Goal: Task Accomplishment & Management: Manage account settings

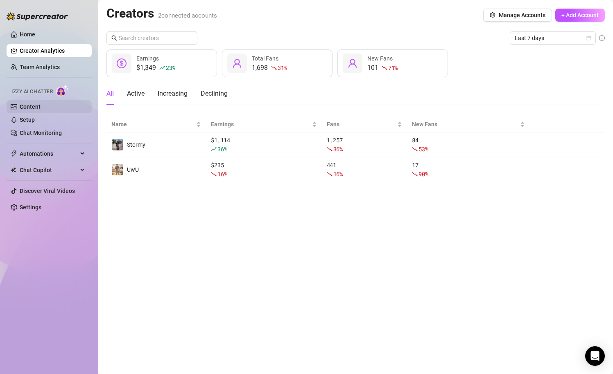
click at [38, 110] on link "Content" at bounding box center [30, 107] width 21 height 7
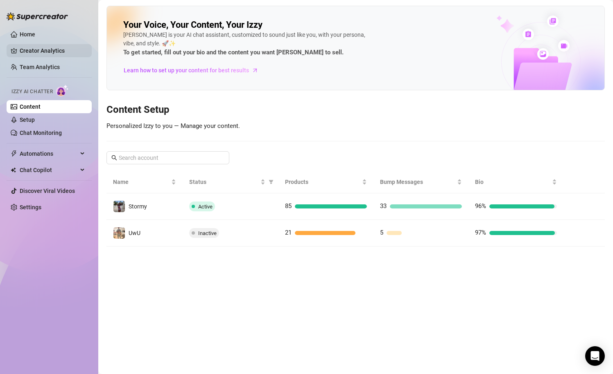
click at [58, 48] on link "Creator Analytics" at bounding box center [52, 50] width 65 height 13
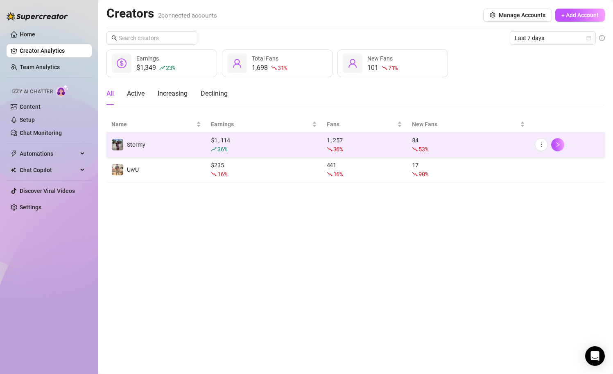
click at [265, 147] on div "36 %" at bounding box center [264, 149] width 106 height 9
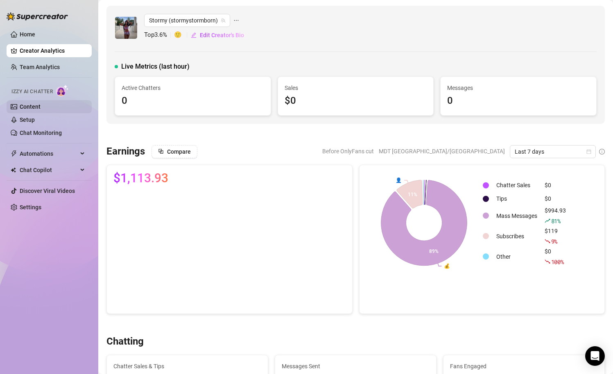
click at [41, 110] on link "Content" at bounding box center [30, 107] width 21 height 7
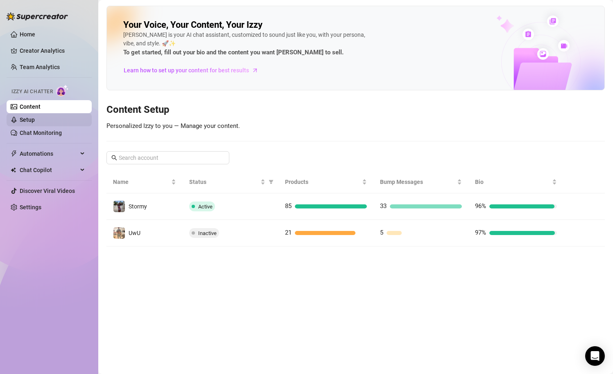
click at [35, 122] on link "Setup" at bounding box center [27, 120] width 15 height 7
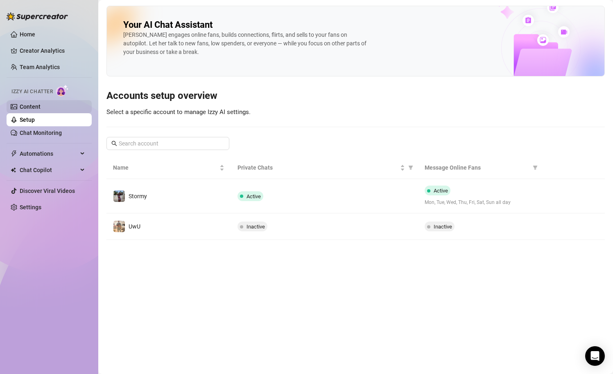
click at [41, 109] on link "Content" at bounding box center [30, 107] width 21 height 7
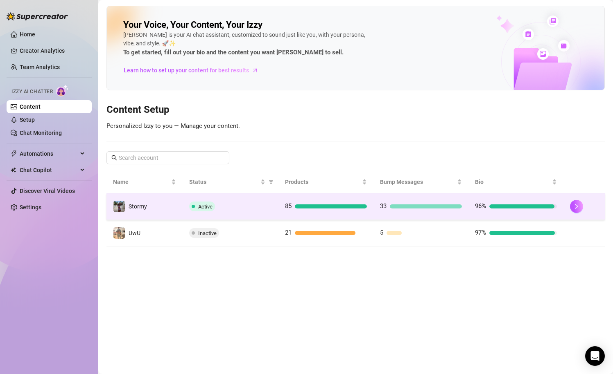
click at [243, 209] on div "Active" at bounding box center [230, 207] width 83 height 10
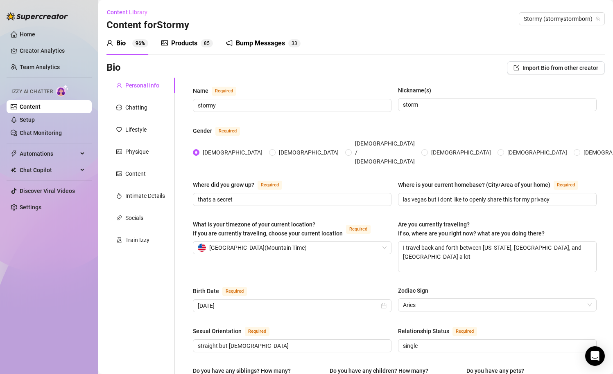
click at [131, 45] on div "Bio 96%" at bounding box center [127, 43] width 42 height 10
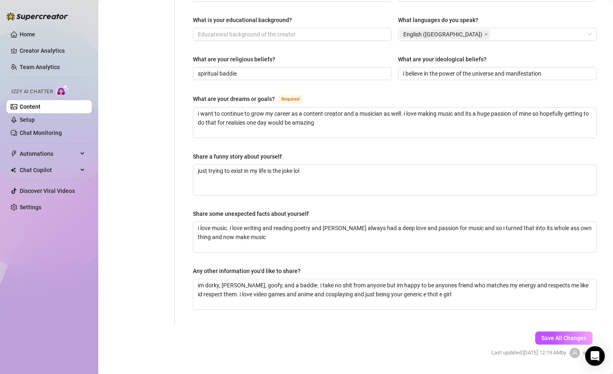
scroll to position [431, 0]
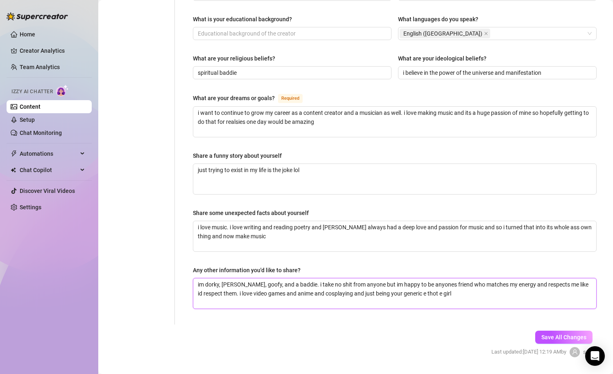
click at [435, 288] on textarea "im dorky, [PERSON_NAME], goofy, and a baddie. i take no shit from anyone but im…" at bounding box center [394, 294] width 403 height 30
type textarea "im dorky, [PERSON_NAME], goofy, and a baddie. i take no shit from anyone but im…"
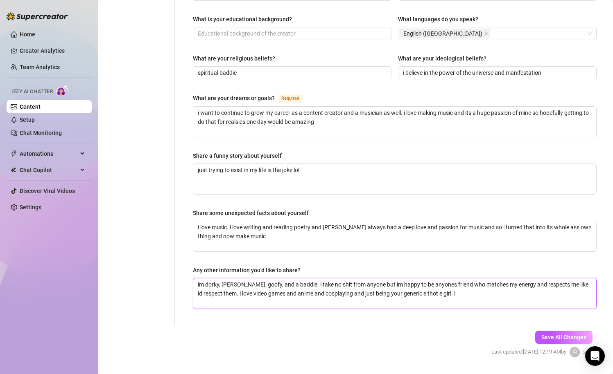
type textarea "im dorky, [PERSON_NAME], goofy, and a baddie. i take no shit from anyone but im…"
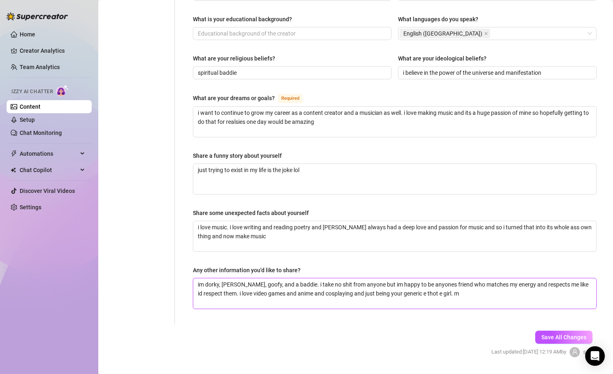
type textarea "im dorky, [PERSON_NAME], goofy, and a baddie. i take no shit from anyone but im…"
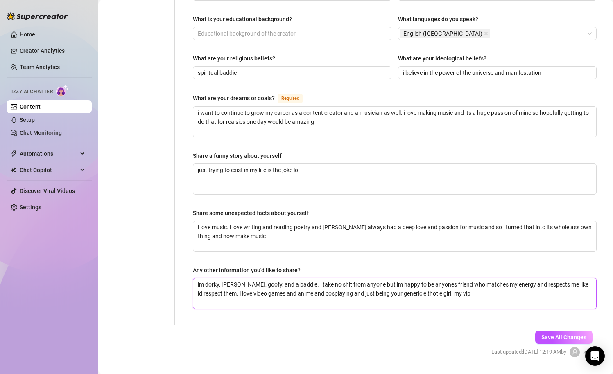
type textarea "im dorky, [PERSON_NAME], goofy, and a baddie. i take no shit from anyone but im…"
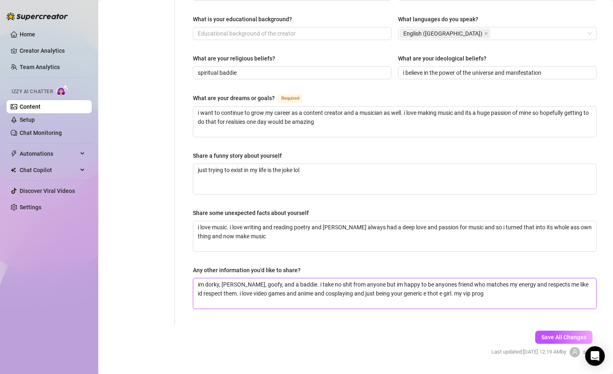
type textarea "im dorky, [PERSON_NAME], goofy, and a baddie. i take no shit from anyone but im…"
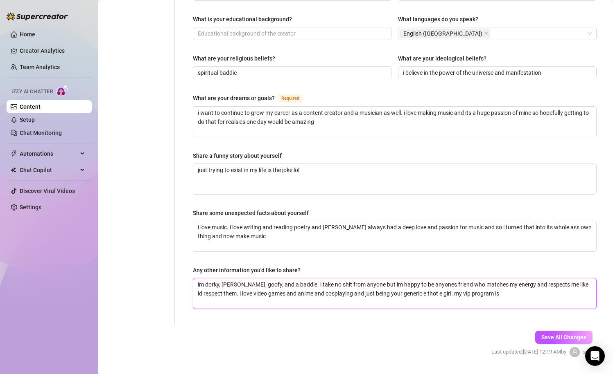
type textarea "im dorky, [PERSON_NAME], goofy, and a baddie. i take no shit from anyone but im…"
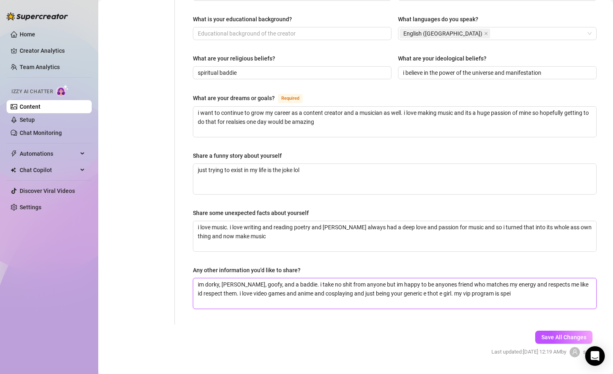
type textarea "im dorky, [PERSON_NAME], goofy, and a baddie. i take no shit from anyone but im…"
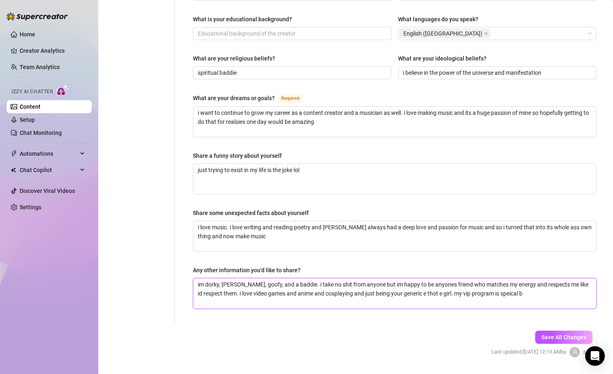
type textarea "im dorky, [PERSON_NAME], goofy, and a baddie. i take no shit from anyone but im…"
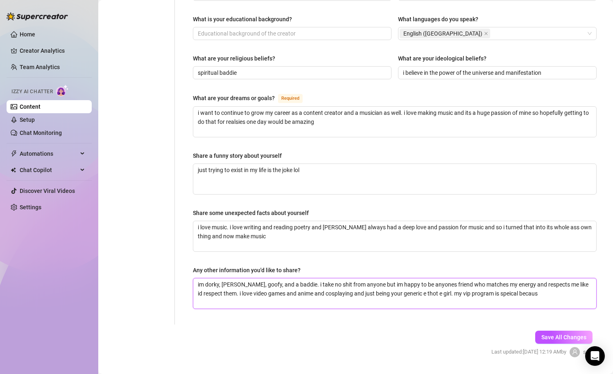
type textarea "im dorky, [PERSON_NAME], goofy, and a baddie. i take no shit from anyone but im…"
click at [491, 279] on textarea "im dorky, [PERSON_NAME], goofy, and a baddie. i take no shit from anyone but im…" at bounding box center [394, 294] width 403 height 30
type textarea "im dorky, [PERSON_NAME], goofy, and a baddie. i take no shit from anyone but im…"
click at [532, 279] on textarea "im dorky, [PERSON_NAME], goofy, and a baddie. i take no shit from anyone but im…" at bounding box center [394, 294] width 403 height 30
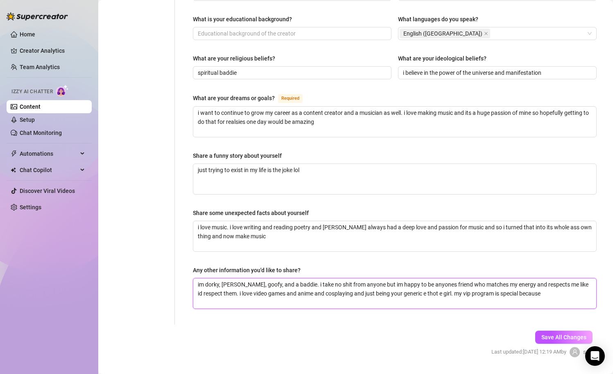
type textarea "im dorky, [PERSON_NAME], goofy, and a baddie. i take no shit from anyone but im…"
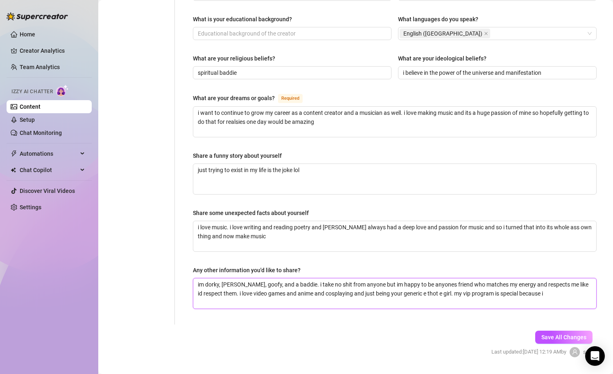
type textarea "im dorky, [PERSON_NAME], goofy, and a baddie. i take no shit from anyone but im…"
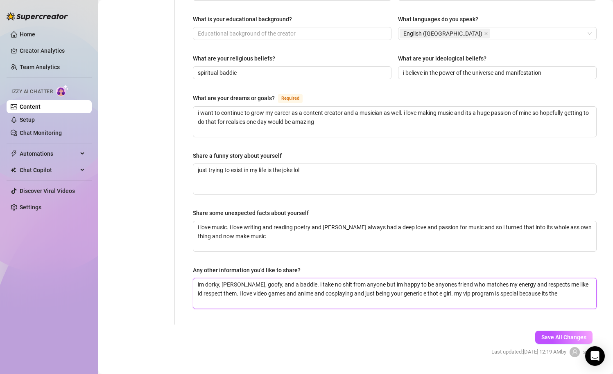
type textarea "im dorky, [PERSON_NAME], goofy, and a baddie. i take no shit from anyone but im…"
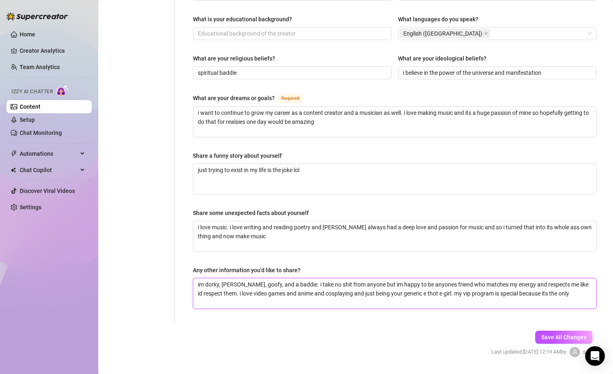
type textarea "im dorky, [PERSON_NAME], goofy, and a baddie. i take no shit from anyone but im…"
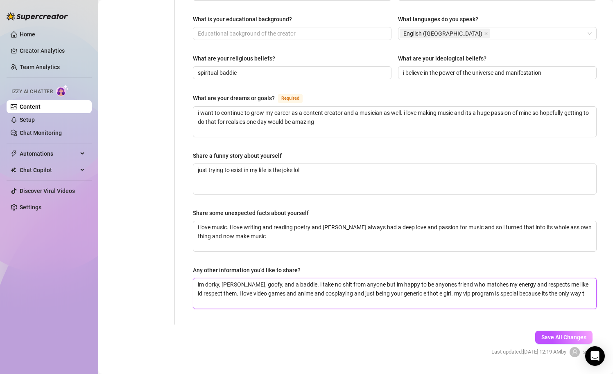
type textarea "im dorky, [PERSON_NAME], goofy, and a baddie. i take no shit from anyone but im…"
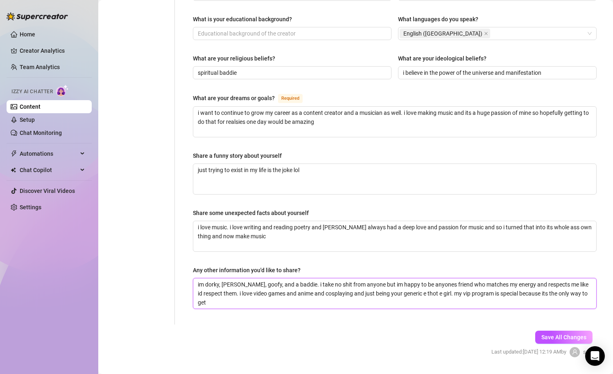
type textarea "im dorky, [PERSON_NAME], goofy, and a baddie. i take no shit from anyone but im…"
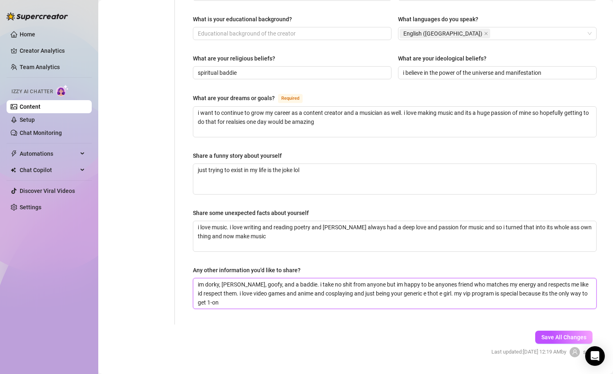
type textarea "im dorky, [PERSON_NAME], goofy, and a baddie. i take no shit from anyone but im…"
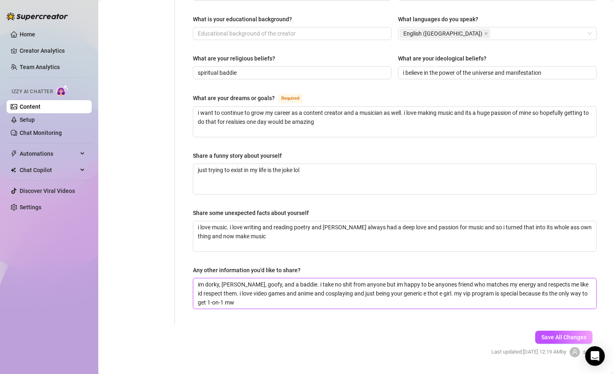
type textarea "im dorky, [PERSON_NAME], goofy, and a baddie. i take no shit from anyone but im…"
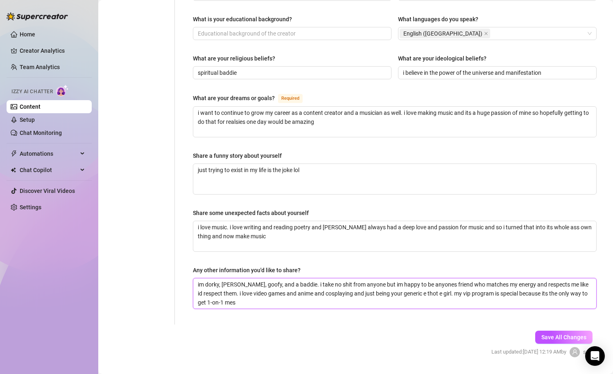
type textarea "im dorky, [PERSON_NAME], goofy, and a baddie. i take no shit from anyone but im…"
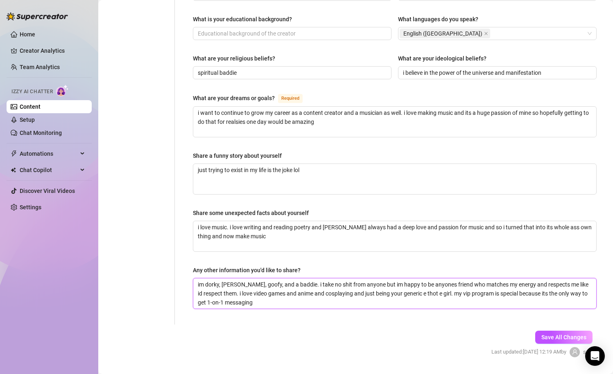
type textarea "im dorky, [PERSON_NAME], goofy, and a baddie. i take no shit from anyone but im…"
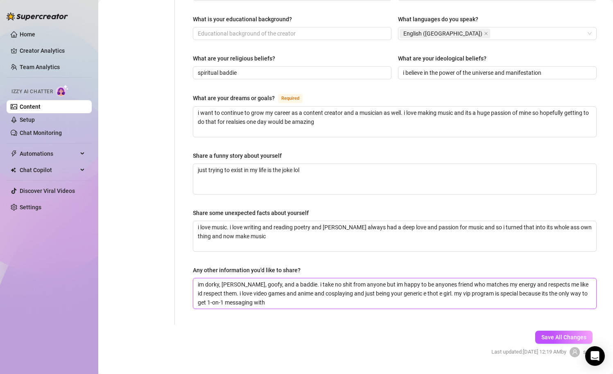
type textarea "im dorky, [PERSON_NAME], goofy, and a baddie. i take no shit from anyone but im…"
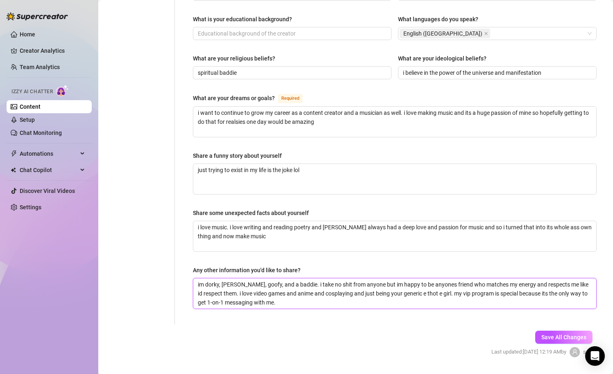
type textarea "im dorky, [PERSON_NAME], goofy, and a baddie. i take no shit from anyone but im…"
click at [407, 290] on textarea "im dorky, [PERSON_NAME], goofy, and a baddie. i take no shit from anyone but im…" at bounding box center [394, 294] width 403 height 30
click at [435, 287] on textarea "im dorky, [PERSON_NAME], goofy, and a baddie. i take no shit from anyone but im…" at bounding box center [394, 294] width 403 height 30
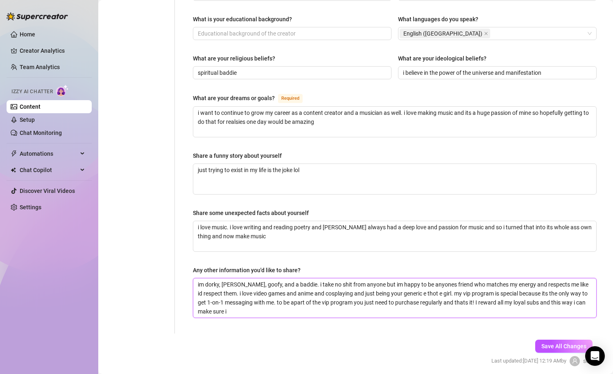
scroll to position [0, 0]
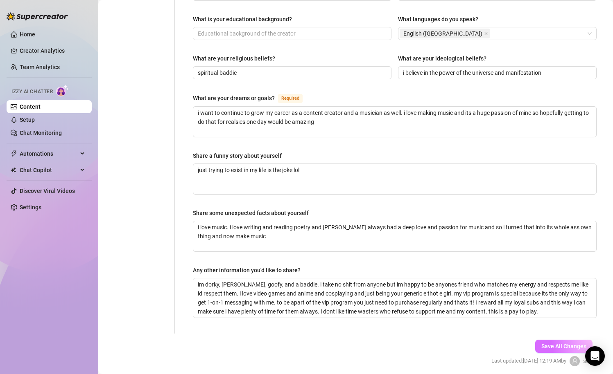
click at [559, 340] on button "Save All Changes" at bounding box center [563, 346] width 57 height 13
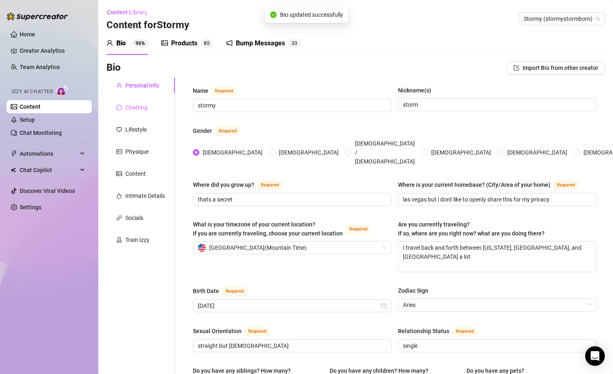
click at [156, 106] on div "Chatting" at bounding box center [140, 108] width 68 height 16
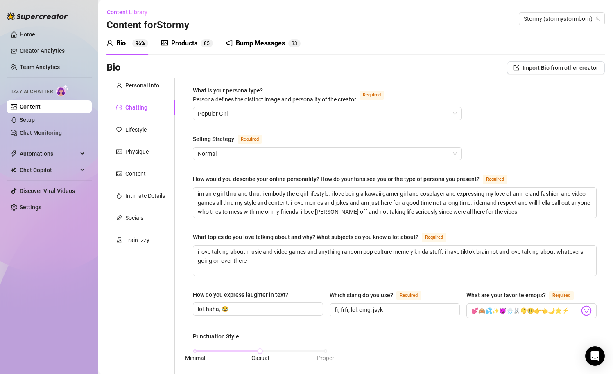
click at [140, 142] on div "Personal Info Chatting Lifestyle Physique Content Intimate Details Socials Trai…" at bounding box center [140, 379] width 68 height 603
click at [134, 221] on div "Socials" at bounding box center [134, 218] width 18 height 9
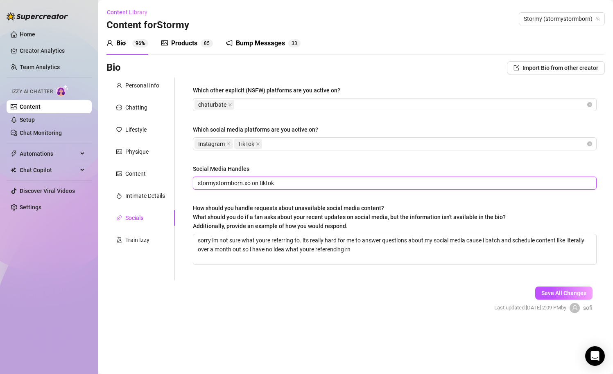
click at [297, 180] on input "stormystormborn.xo on tiktok" at bounding box center [394, 183] width 392 height 9
click at [196, 183] on span "stormystormborn.xo on tiktok" at bounding box center [395, 183] width 404 height 13
click at [198, 183] on input "stormystormborn.xo on tiktok" at bounding box center [394, 183] width 392 height 9
click at [325, 177] on span "@stormystormborn.xo on tiktok" at bounding box center [395, 183] width 404 height 13
click at [325, 188] on span "@stormystormborn.xo on tiktok" at bounding box center [395, 183] width 404 height 13
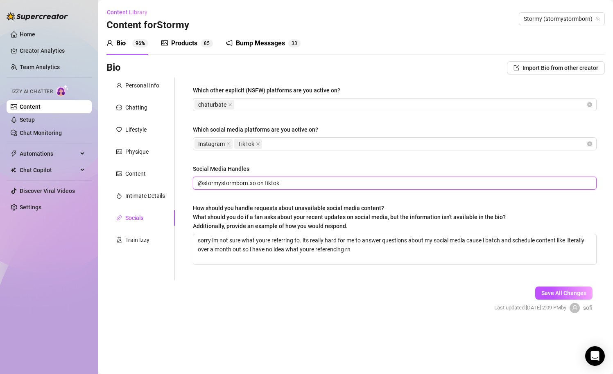
click at [325, 187] on input "@stormystormborn.xo on tiktok" at bounding box center [394, 183] width 392 height 9
click at [545, 300] on div "Save All Changes Last updated: [DATE] 2:09 PM by [PERSON_NAME]" at bounding box center [543, 300] width 123 height 39
click at [545, 292] on span "Save All Changes" at bounding box center [563, 293] width 45 height 7
click at [265, 42] on div "Bump Messages" at bounding box center [260, 43] width 49 height 10
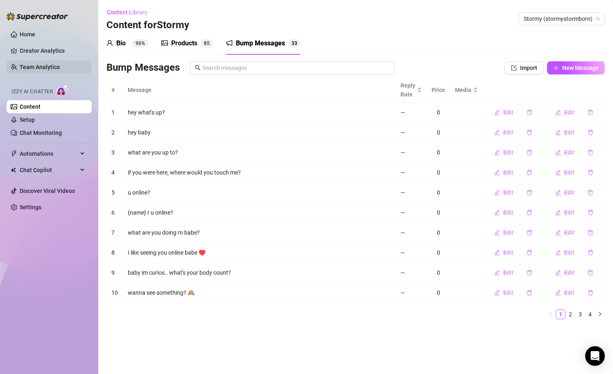
click at [36, 64] on link "Team Analytics" at bounding box center [40, 67] width 40 height 7
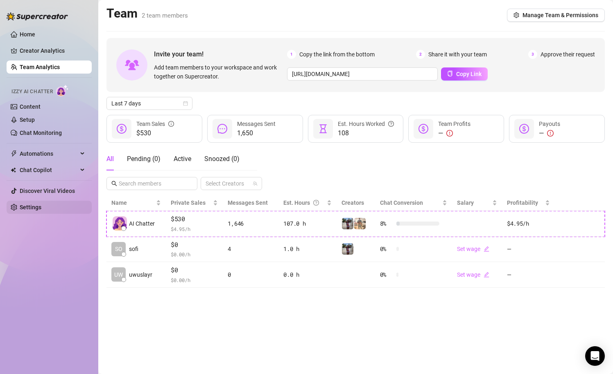
click at [23, 210] on link "Settings" at bounding box center [31, 207] width 22 height 7
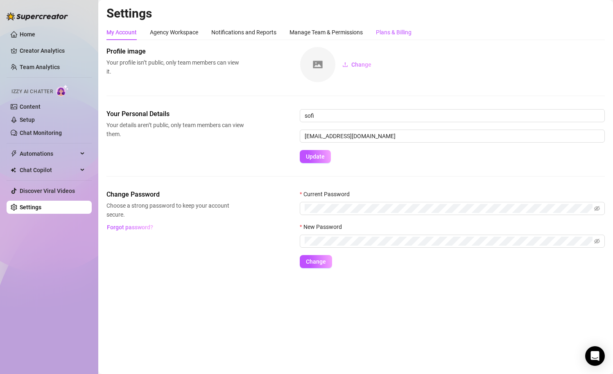
click at [388, 28] on div "Plans & Billing" at bounding box center [394, 32] width 36 height 9
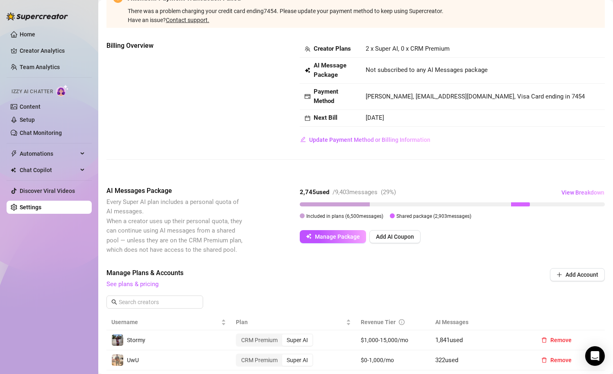
scroll to position [50, 0]
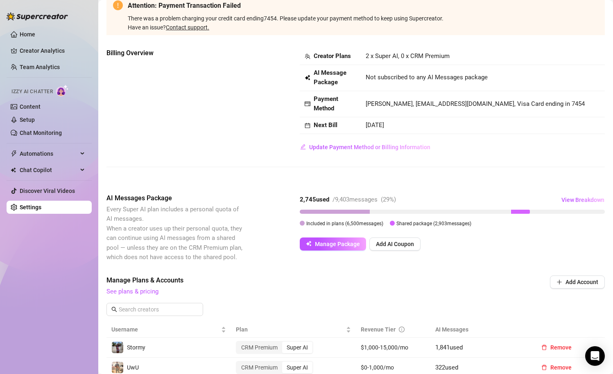
click at [151, 296] on span "See plans & pricing" at bounding box center [300, 292] width 388 height 10
click at [151, 295] on link "See plans & pricing" at bounding box center [132, 291] width 52 height 7
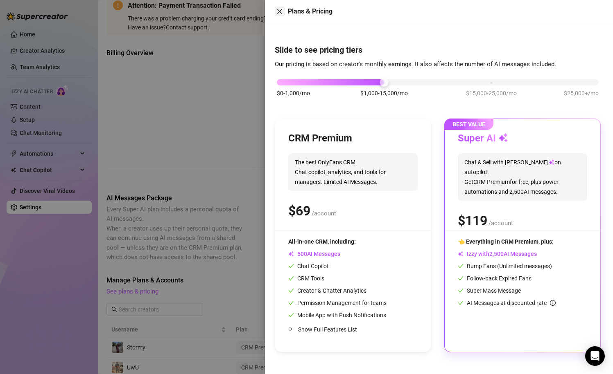
click at [279, 11] on icon "close" at bounding box center [279, 11] width 5 height 5
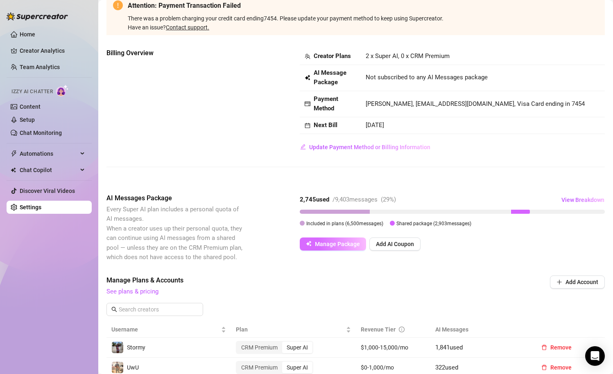
click at [314, 242] on button "Manage Package" at bounding box center [333, 244] width 66 height 13
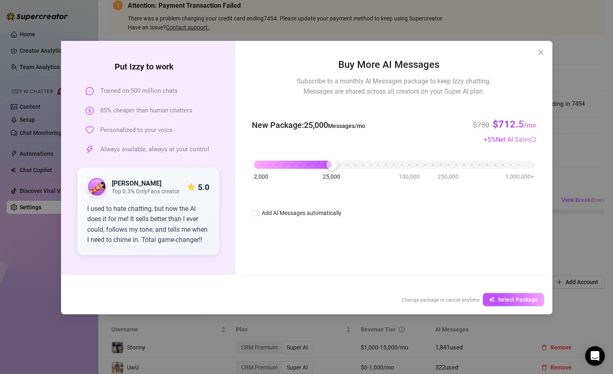
click at [328, 160] on div "2,000 25,000 100,000 250,000 1,000,000+" at bounding box center [394, 161] width 280 height 5
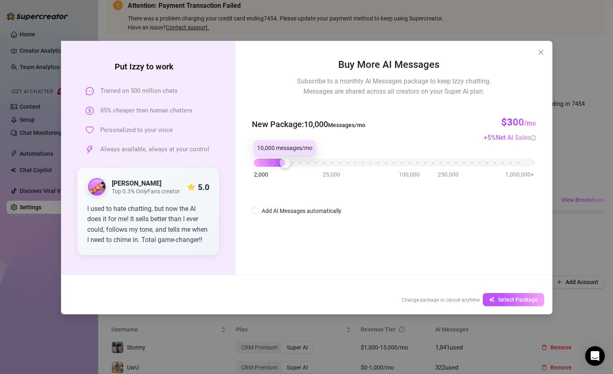
drag, startPoint x: 330, startPoint y: 168, endPoint x: 282, endPoint y: 166, distance: 48.4
click at [282, 166] on div at bounding box center [285, 163] width 11 height 11
click at [267, 162] on div "2,000 25,000 100,000 250,000 1,000,000+" at bounding box center [394, 159] width 280 height 5
drag, startPoint x: 271, startPoint y: 163, endPoint x: 235, endPoint y: 164, distance: 36.0
click at [235, 164] on div "Put [PERSON_NAME] to work Trained on 500 million chats 85% cheaper than human c…" at bounding box center [306, 158] width 491 height 234
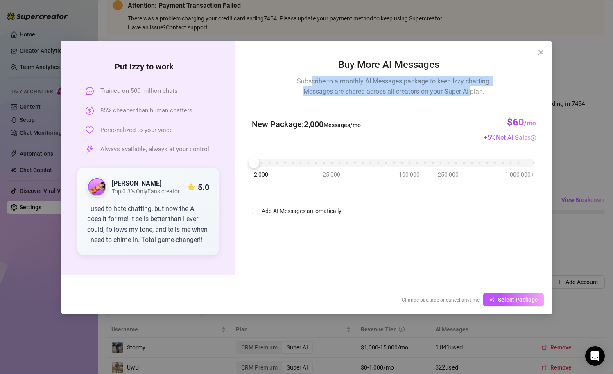
drag, startPoint x: 310, startPoint y: 77, endPoint x: 471, endPoint y: 87, distance: 161.1
click at [471, 86] on span "Subscribe to a monthly AI Messages package to keep Izzy chatting. Messages are …" at bounding box center [394, 86] width 194 height 20
click at [471, 87] on span "Subscribe to a monthly AI Messages package to keep Izzy chatting. Messages are …" at bounding box center [394, 86] width 194 height 20
drag, startPoint x: 356, startPoint y: 81, endPoint x: 446, endPoint y: 93, distance: 90.1
click at [446, 93] on span "Subscribe to a monthly AI Messages package to keep Izzy chatting. Messages are …" at bounding box center [394, 86] width 194 height 20
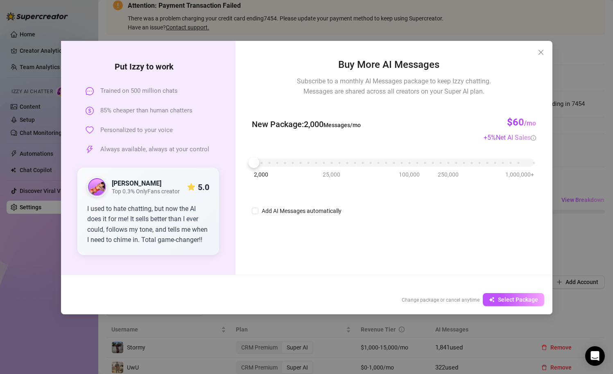
click at [447, 92] on span "Subscribe to a monthly AI Messages package to keep Izzy chatting. Messages are …" at bounding box center [394, 86] width 194 height 20
click at [539, 54] on icon "close" at bounding box center [540, 52] width 7 height 7
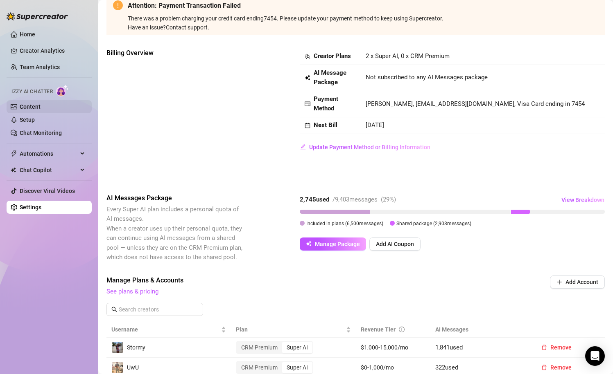
click at [25, 110] on link "Content" at bounding box center [30, 107] width 21 height 7
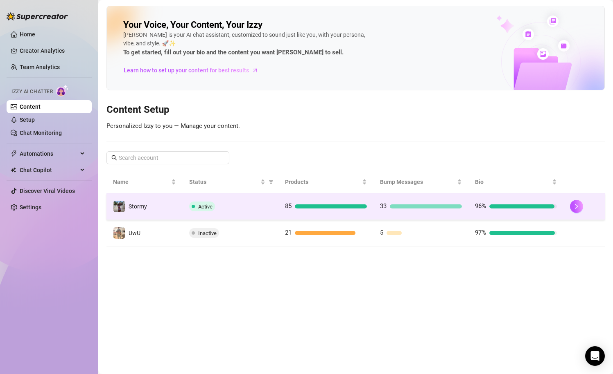
click at [250, 210] on div "Active" at bounding box center [230, 207] width 83 height 10
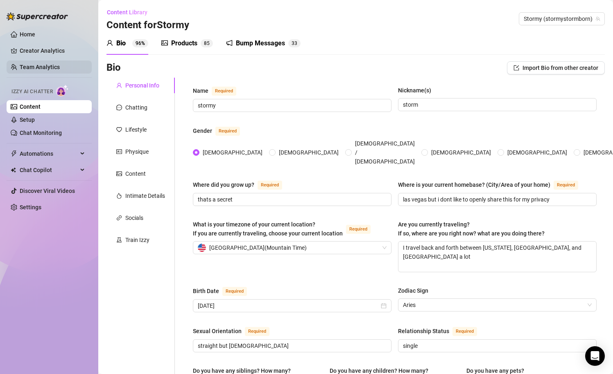
click at [32, 67] on link "Team Analytics" at bounding box center [40, 67] width 40 height 7
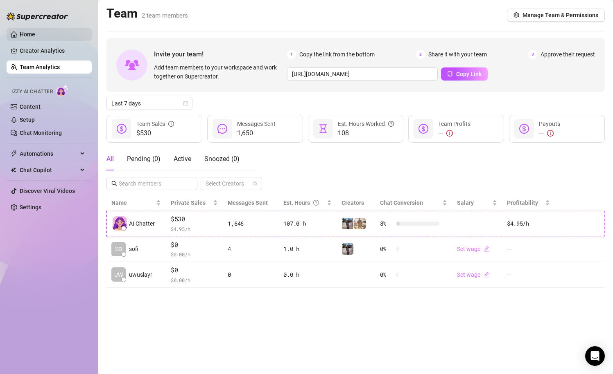
click at [31, 31] on link "Home" at bounding box center [28, 34] width 16 height 7
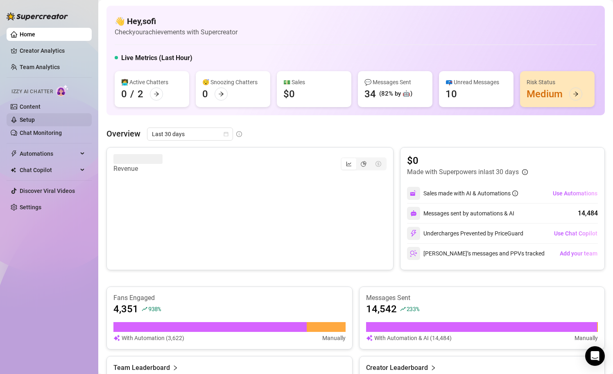
click at [35, 123] on link "Setup" at bounding box center [27, 120] width 15 height 7
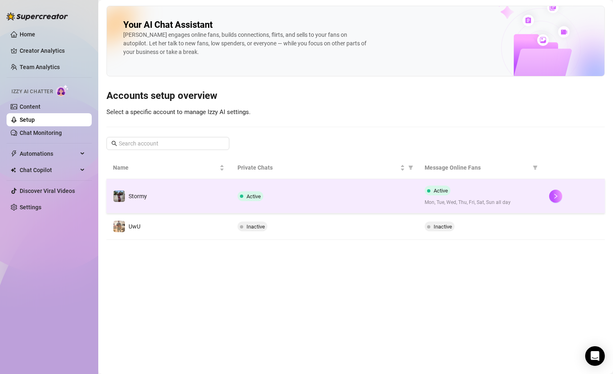
click at [281, 196] on div "Active" at bounding box center [324, 197] width 174 height 10
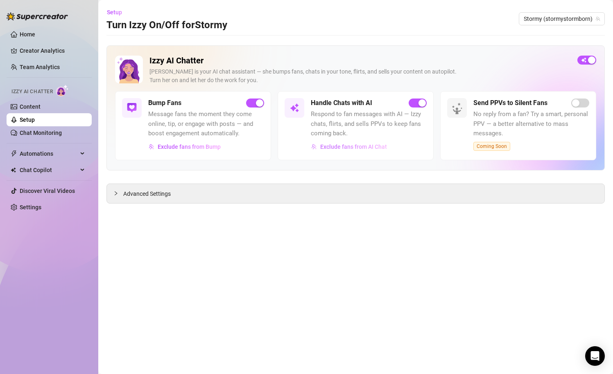
click at [330, 146] on span "Exclude fans from AI Chat" at bounding box center [353, 147] width 67 height 7
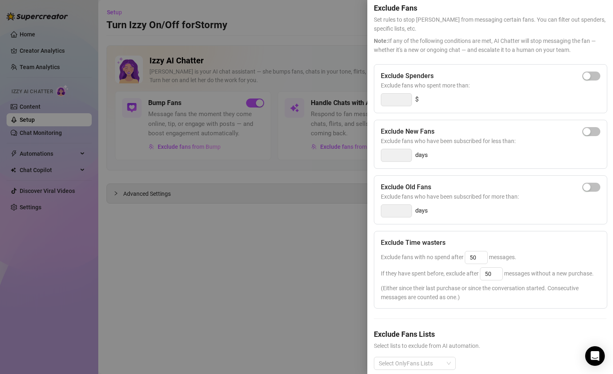
scroll to position [47, 0]
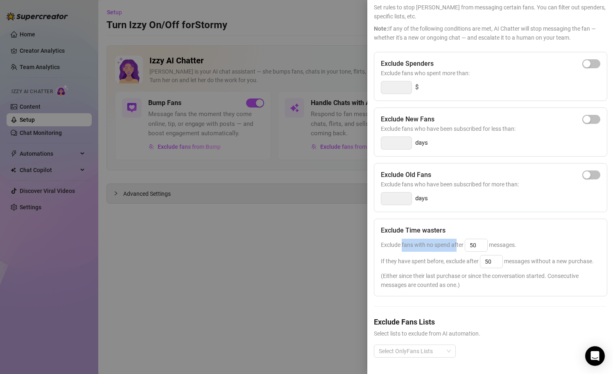
drag, startPoint x: 402, startPoint y: 246, endPoint x: 457, endPoint y: 246, distance: 54.8
click at [457, 246] on span "Exclude fans with no spend after 50 messages." at bounding box center [448, 245] width 135 height 7
drag, startPoint x: 405, startPoint y: 262, endPoint x: 468, endPoint y: 264, distance: 62.7
click at [468, 265] on div "If they have spent before, exclude after 50 messages without a new purchase." at bounding box center [490, 261] width 219 height 13
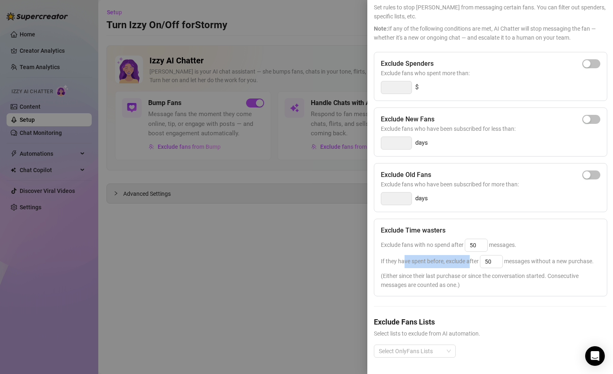
click at [467, 264] on span "If they have spent before, exclude after 50 messages without a new purchase." at bounding box center [487, 261] width 213 height 7
click at [493, 266] on input "50" at bounding box center [491, 262] width 22 height 12
click at [471, 275] on span "(Either since their last purchase or since the conversation started. Consecutiv…" at bounding box center [490, 281] width 219 height 18
click at [460, 289] on span "(Either since their last purchase or since the conversation started. Consecutiv…" at bounding box center [490, 281] width 219 height 18
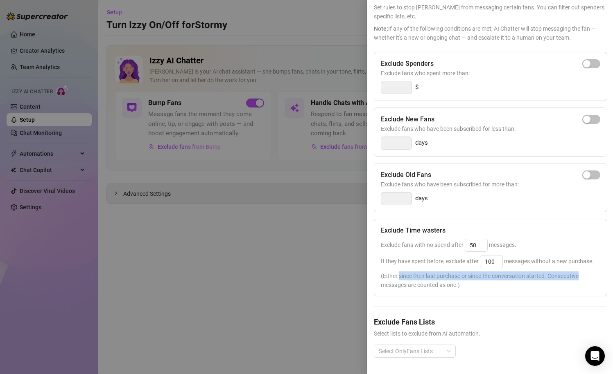
drag, startPoint x: 398, startPoint y: 278, endPoint x: 578, endPoint y: 278, distance: 180.1
click at [581, 278] on span "(Either since their last purchase or since the conversation started. Consecutiv…" at bounding box center [490, 281] width 219 height 18
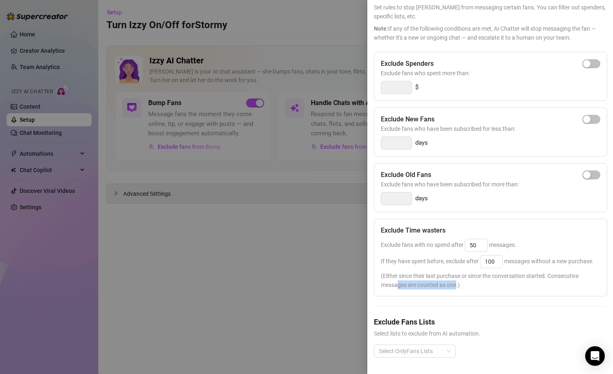
drag, startPoint x: 397, startPoint y: 285, endPoint x: 456, endPoint y: 284, distance: 59.8
click at [457, 284] on span "(Either since their last purchase or since the conversation started. Consecutiv…" at bounding box center [490, 281] width 219 height 18
click at [456, 284] on span "(Either since their last purchase or since the conversation started. Consecutiv…" at bounding box center [490, 281] width 219 height 18
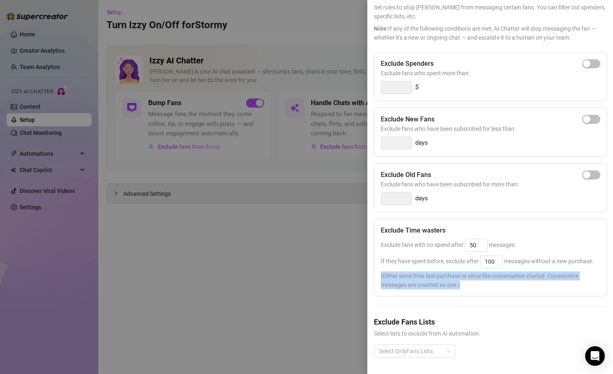
drag, startPoint x: 379, startPoint y: 276, endPoint x: 462, endPoint y: 286, distance: 83.3
click at [462, 286] on div "Exclude Time wasters Exclude fans with no spend after 50 messages. If they have…" at bounding box center [490, 258] width 233 height 78
click at [462, 286] on span "(Either since their last purchase or since the conversation started. Consecutiv…" at bounding box center [490, 281] width 219 height 18
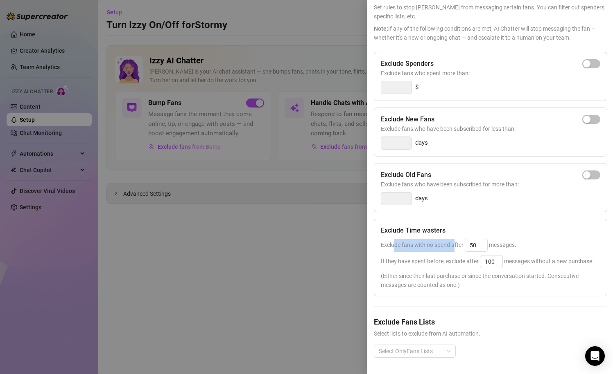
drag, startPoint x: 396, startPoint y: 243, endPoint x: 453, endPoint y: 240, distance: 57.4
click at [453, 241] on div "Exclude fans with no spend after 50 messages." at bounding box center [490, 245] width 219 height 13
click at [453, 240] on div "Exclude fans with no spend after 50 messages." at bounding box center [490, 245] width 219 height 13
drag, startPoint x: 389, startPoint y: 261, endPoint x: 463, endPoint y: 262, distance: 74.1
click at [464, 264] on span "If they have spent before, exclude after 100 messages without a new purchase." at bounding box center [487, 261] width 213 height 7
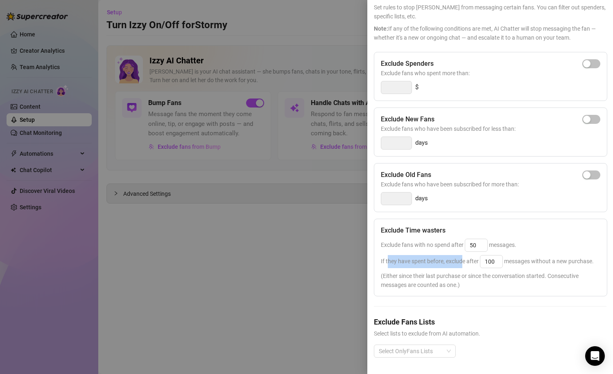
click at [463, 262] on span "If they have spent before, exclude after 100 messages without a new purchase." at bounding box center [487, 261] width 213 height 7
click at [491, 264] on input "100" at bounding box center [491, 262] width 22 height 12
click at [468, 289] on span "(Either since their last purchase or since the conversation started. Consecutiv…" at bounding box center [490, 281] width 219 height 18
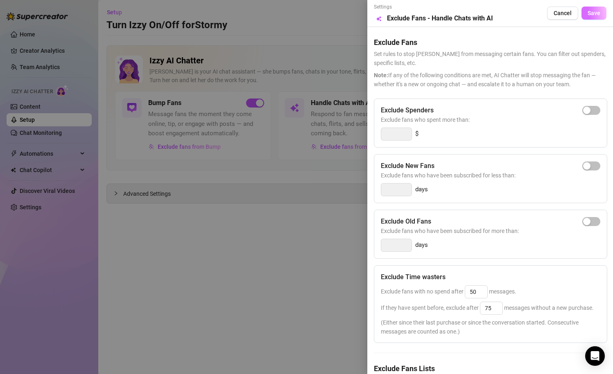
click at [595, 15] on span "Save" at bounding box center [593, 13] width 13 height 7
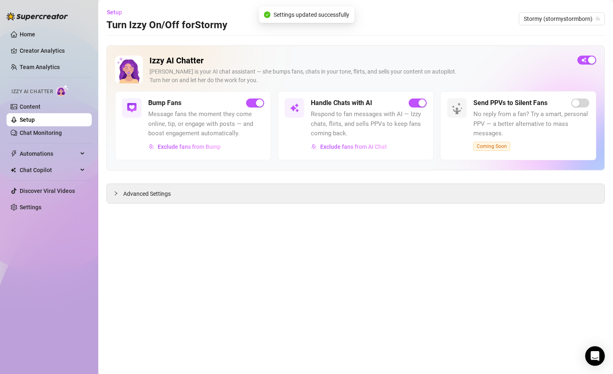
click at [379, 277] on main "Setup Turn Izzy On/Off for Stormy Stormy (stormystormborn) Izzy AI Chatter [PER…" at bounding box center [355, 187] width 514 height 374
click at [30, 106] on link "Content" at bounding box center [30, 107] width 21 height 7
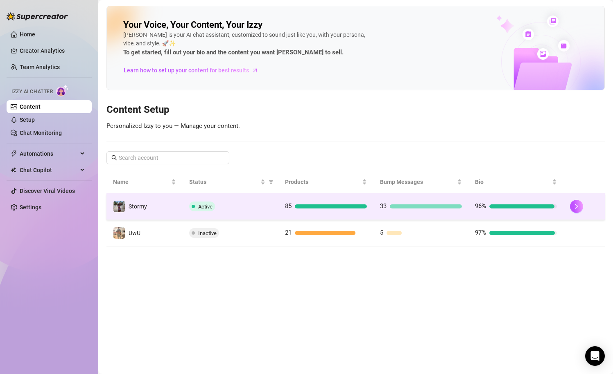
click at [260, 210] on div "Active" at bounding box center [230, 207] width 83 height 10
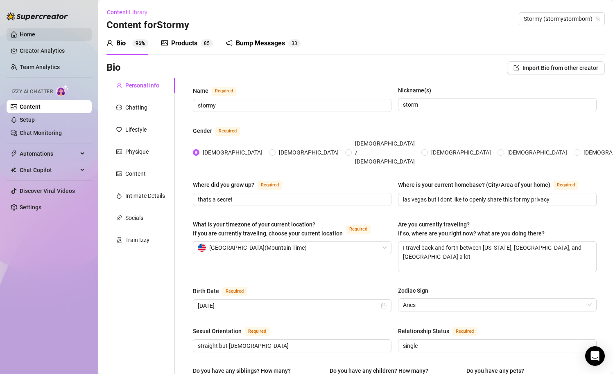
click at [35, 35] on link "Home" at bounding box center [28, 34] width 16 height 7
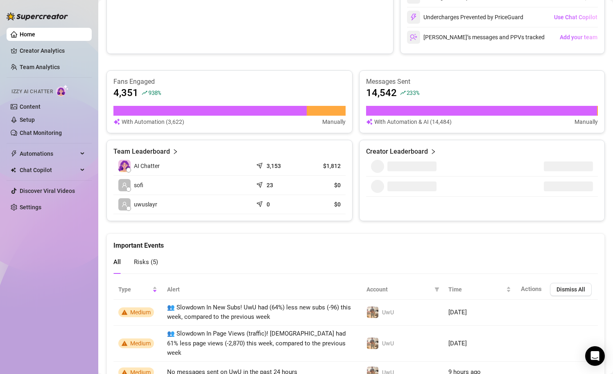
scroll to position [218, 0]
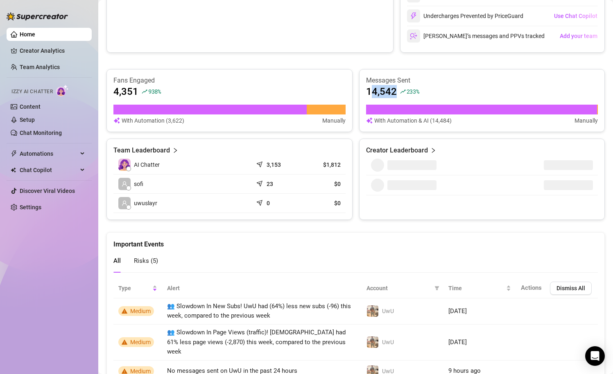
drag, startPoint x: 369, startPoint y: 92, endPoint x: 405, endPoint y: 89, distance: 36.1
click at [406, 90] on div "14,542 233 %" at bounding box center [482, 91] width 232 height 13
click at [406, 90] on span "233 %" at bounding box center [412, 92] width 13 height 8
drag, startPoint x: 450, startPoint y: 122, endPoint x: 376, endPoint y: 122, distance: 73.7
click at [377, 123] on article "With Automation & AI (14,484)" at bounding box center [412, 120] width 77 height 9
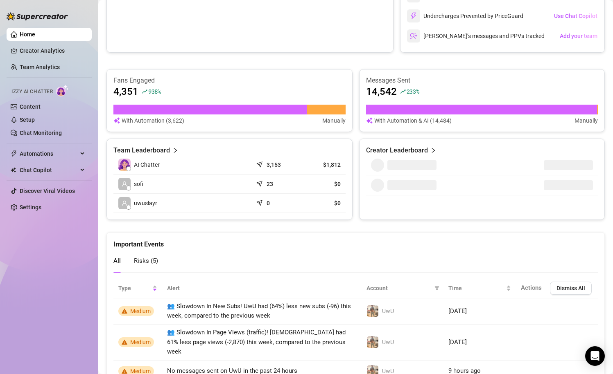
click at [376, 122] on article "With Automation & AI (14,484)" at bounding box center [412, 120] width 77 height 9
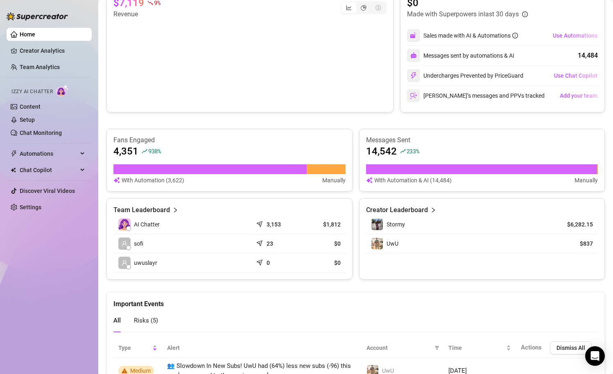
scroll to position [151, 0]
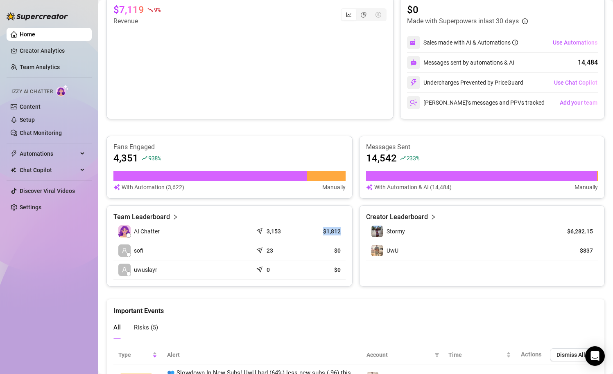
drag, startPoint x: 324, startPoint y: 230, endPoint x: 339, endPoint y: 228, distance: 14.9
click at [339, 228] on article "$1,812" at bounding box center [322, 232] width 36 height 8
drag, startPoint x: 347, startPoint y: 233, endPoint x: 322, endPoint y: 229, distance: 25.0
click at [322, 229] on div "Team Leaderboard AI Chatter 3,153 $1,812 sofi 23 $0 uwuslayr 0 $0" at bounding box center [229, 245] width 246 height 81
click at [322, 229] on article "$1,812" at bounding box center [322, 232] width 36 height 8
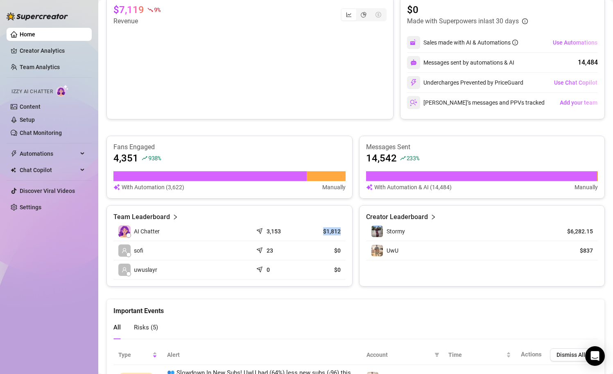
drag, startPoint x: 321, startPoint y: 229, endPoint x: 341, endPoint y: 227, distance: 20.2
click at [342, 227] on td "$1,812" at bounding box center [322, 231] width 46 height 19
drag, startPoint x: 255, startPoint y: 228, endPoint x: 286, endPoint y: 230, distance: 31.6
click at [286, 230] on td "3,153" at bounding box center [276, 231] width 46 height 19
click at [286, 230] on div "3,153" at bounding box center [275, 232] width 36 height 8
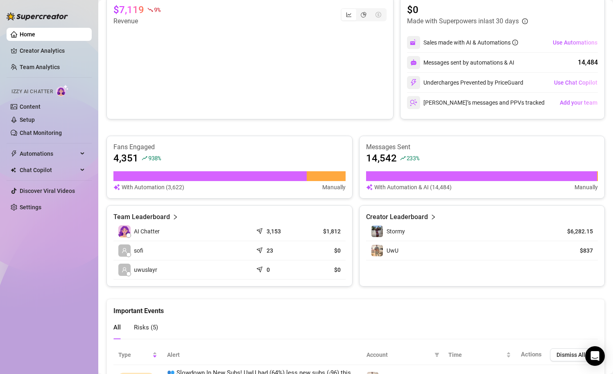
click at [175, 216] on icon "right" at bounding box center [175, 217] width 6 height 6
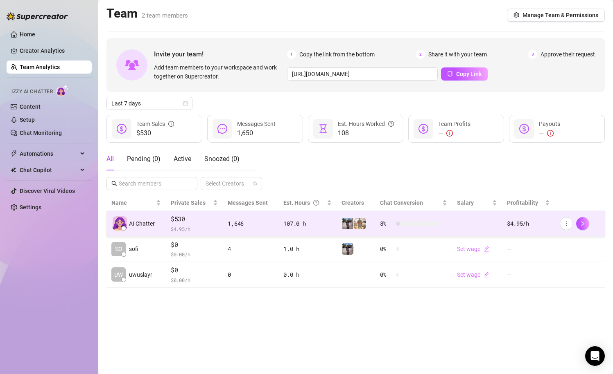
click at [261, 228] on div "1,646" at bounding box center [251, 223] width 46 height 9
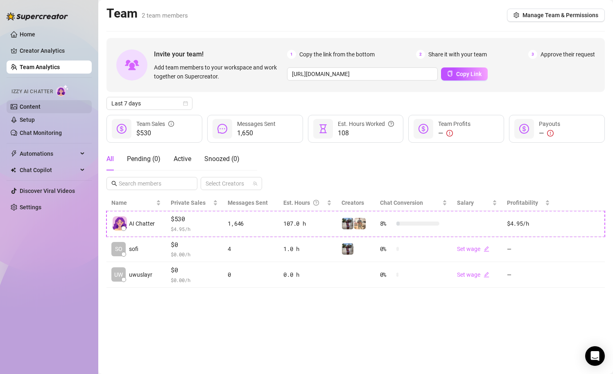
click at [41, 104] on link "Content" at bounding box center [30, 107] width 21 height 7
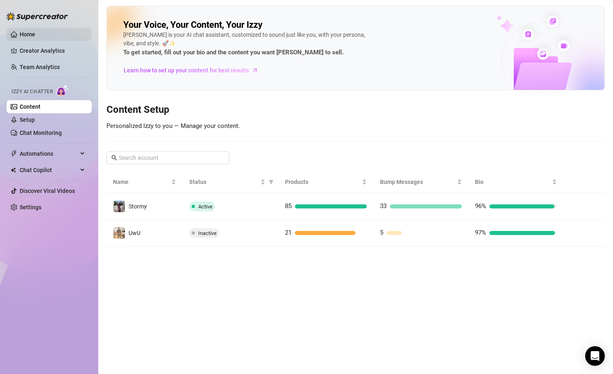
click at [32, 36] on link "Home" at bounding box center [28, 34] width 16 height 7
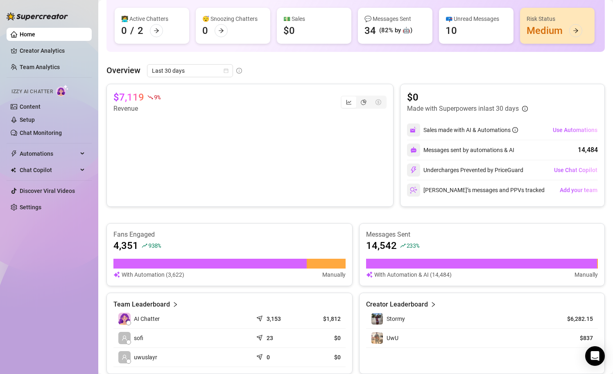
scroll to position [86, 0]
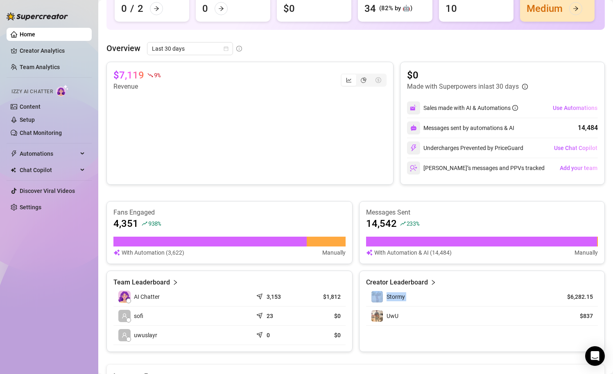
drag, startPoint x: 565, startPoint y: 297, endPoint x: 598, endPoint y: 297, distance: 33.2
click at [601, 297] on div "Creator Leaderboard Stormy $6,282.15 UwU $837" at bounding box center [482, 311] width 246 height 81
click at [598, 297] on div "Creator Leaderboard Stormy $6,282.15 UwU $837" at bounding box center [482, 311] width 246 height 81
drag, startPoint x: 594, startPoint y: 297, endPoint x: 565, endPoint y: 295, distance: 29.2
click at [565, 295] on td "$6,282.15" at bounding box center [573, 297] width 47 height 19
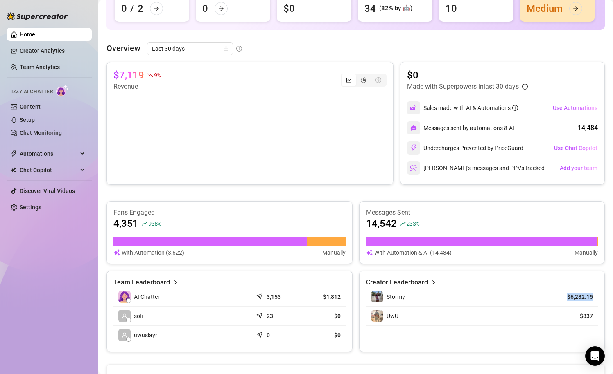
click at [565, 295] on article "$6,282.15" at bounding box center [573, 297] width 37 height 8
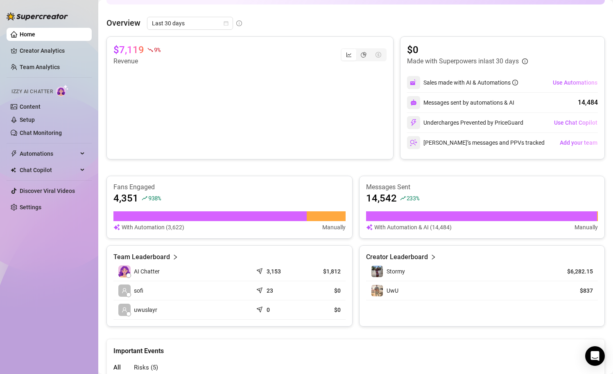
scroll to position [121, 0]
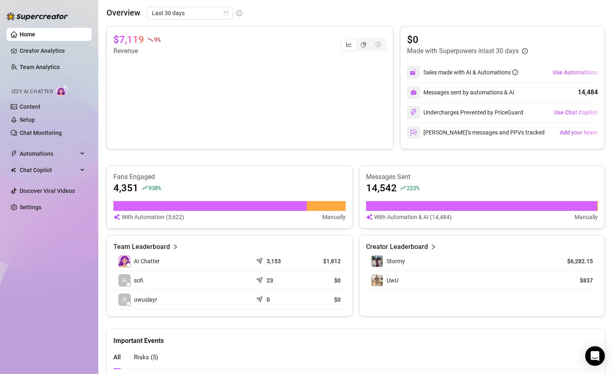
click at [433, 249] on icon "right" at bounding box center [433, 247] width 6 height 6
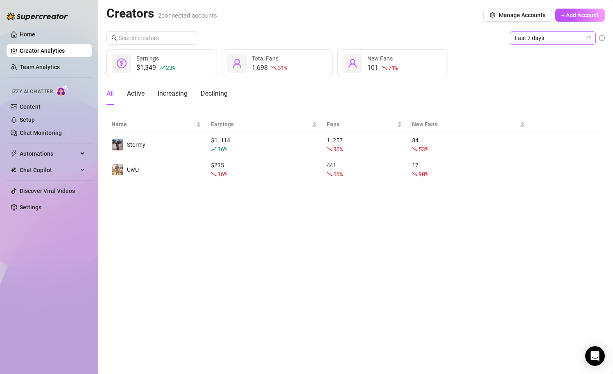
click at [548, 42] on span "Last 7 days" at bounding box center [552, 38] width 76 height 12
click at [338, 254] on main "Creators 2 connected accounts Manage Accounts + Add Account Last 7 days $1,349 …" at bounding box center [355, 187] width 514 height 374
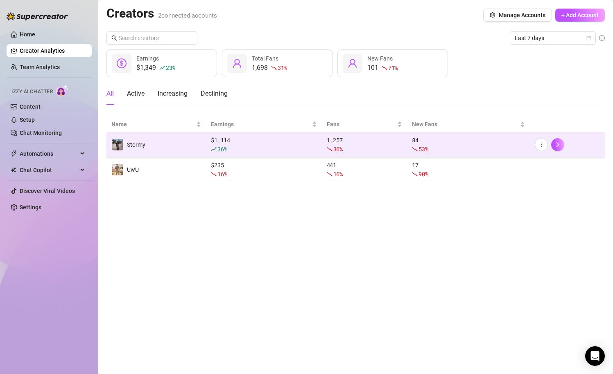
click at [257, 138] on div "$ 1,114 36 %" at bounding box center [264, 145] width 106 height 18
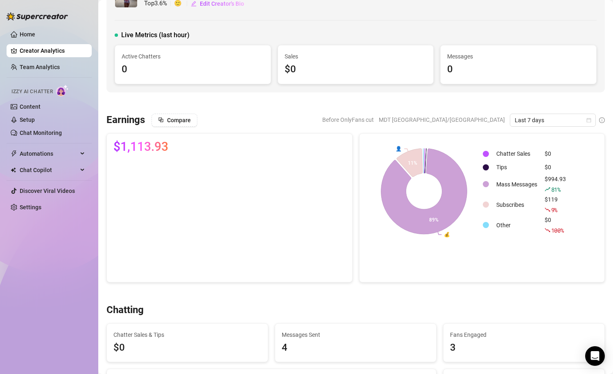
scroll to position [32, 0]
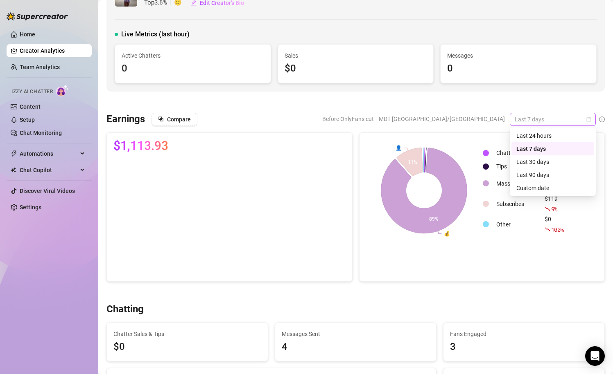
click at [522, 115] on span "Last 7 days" at bounding box center [552, 119] width 76 height 12
click at [525, 139] on div "Last 24 hours" at bounding box center [552, 135] width 73 height 9
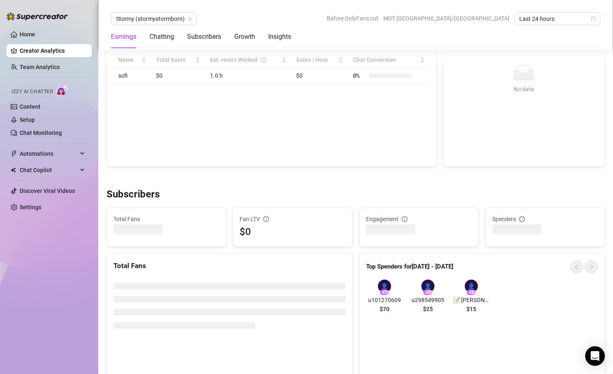
scroll to position [0, 0]
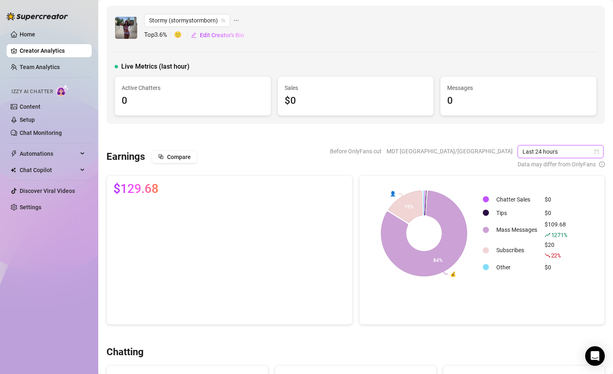
click at [551, 151] on span "Last 24 hours" at bounding box center [560, 152] width 76 height 12
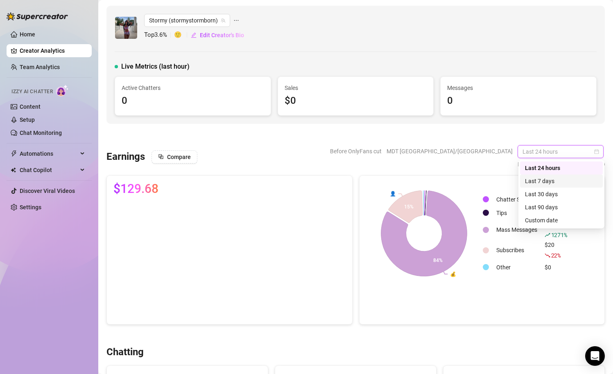
click at [548, 184] on div "Last 7 days" at bounding box center [561, 181] width 73 height 9
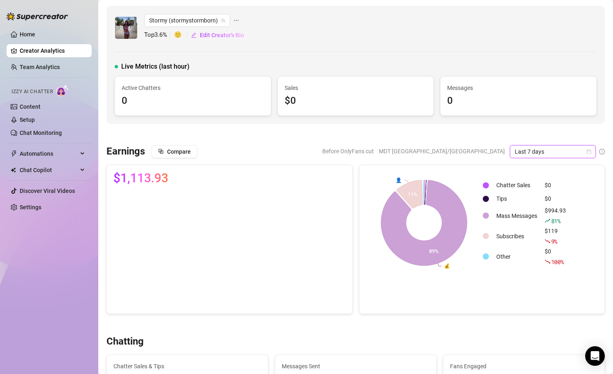
click at [41, 104] on link "Content" at bounding box center [30, 107] width 21 height 7
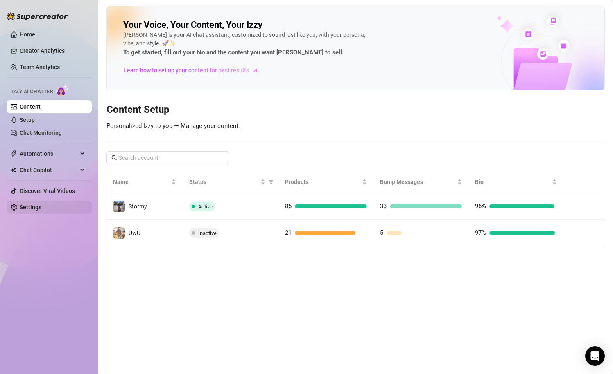
click at [20, 211] on link "Settings" at bounding box center [31, 207] width 22 height 7
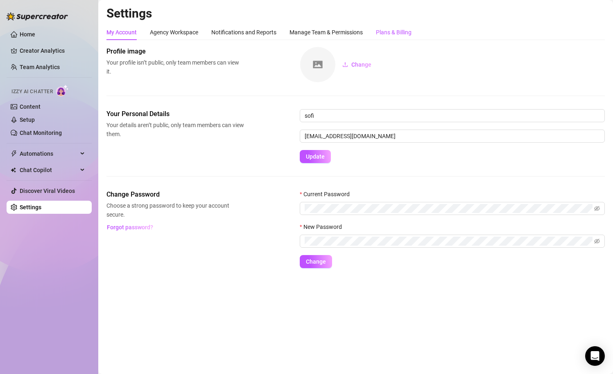
click at [398, 30] on div "Plans & Billing" at bounding box center [394, 32] width 36 height 9
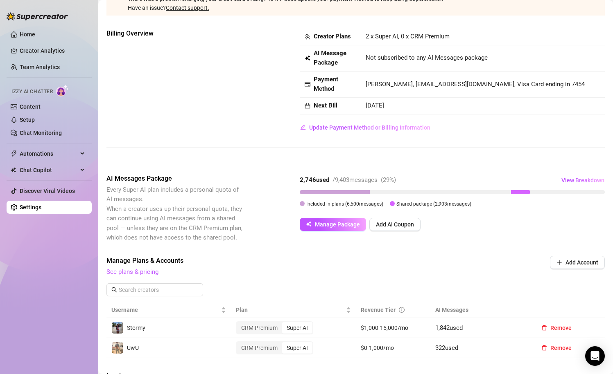
scroll to position [79, 0]
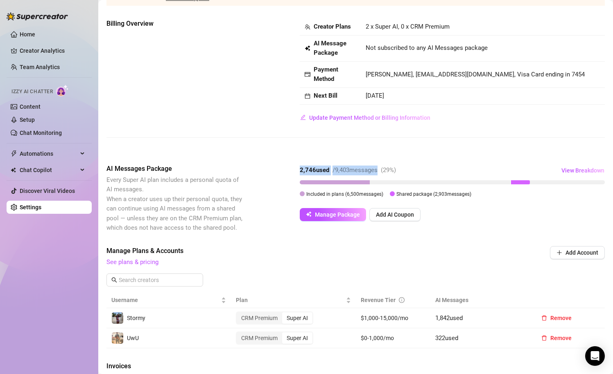
drag, startPoint x: 296, startPoint y: 170, endPoint x: 377, endPoint y: 171, distance: 81.4
click at [377, 171] on div "AI Messages Package Every Super AI plan includes a personal quota of AI message…" at bounding box center [355, 198] width 498 height 69
click at [376, 171] on span "/ 9,403 messages" at bounding box center [354, 170] width 45 height 7
click at [326, 216] on span "Manage Package" at bounding box center [337, 215] width 45 height 7
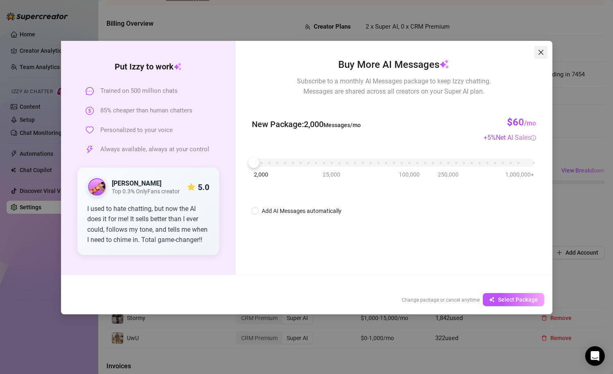
click at [539, 54] on icon "close" at bounding box center [540, 52] width 7 height 7
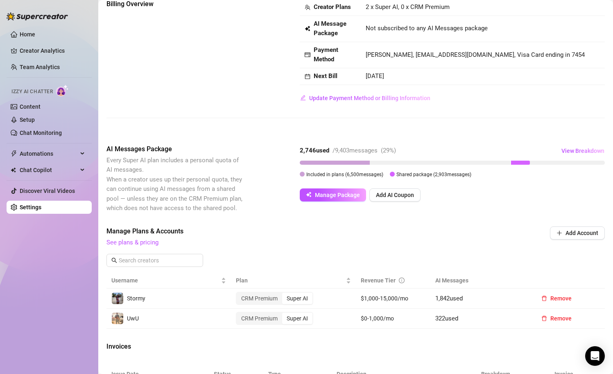
scroll to position [104, 0]
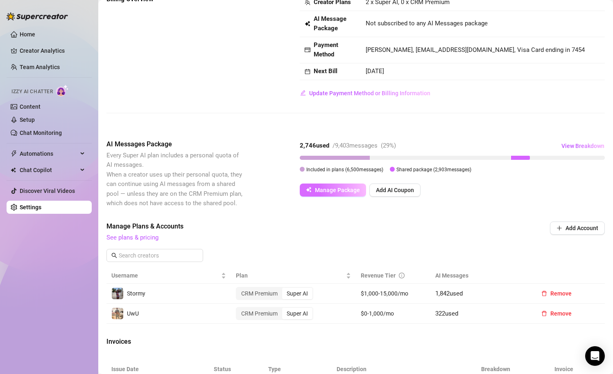
click at [332, 192] on span "Manage Package" at bounding box center [337, 190] width 45 height 7
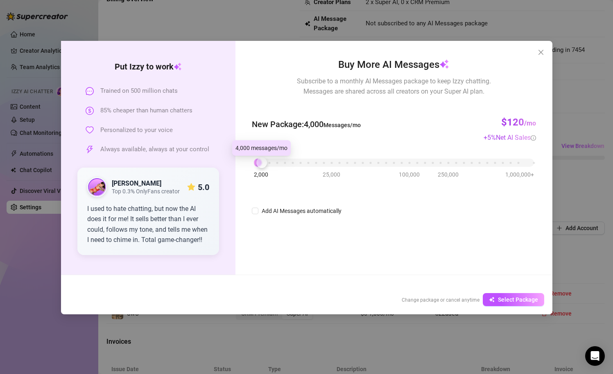
drag, startPoint x: 256, startPoint y: 164, endPoint x: 266, endPoint y: 164, distance: 10.2
click at [266, 164] on div at bounding box center [261, 163] width 11 height 11
drag, startPoint x: 263, startPoint y: 165, endPoint x: 228, endPoint y: 178, distance: 36.9
click at [228, 178] on div "Put [PERSON_NAME] to work Trained on 500 million chats 85% cheaper than human c…" at bounding box center [306, 158] width 491 height 234
click at [538, 56] on button "Close" at bounding box center [540, 52] width 13 height 13
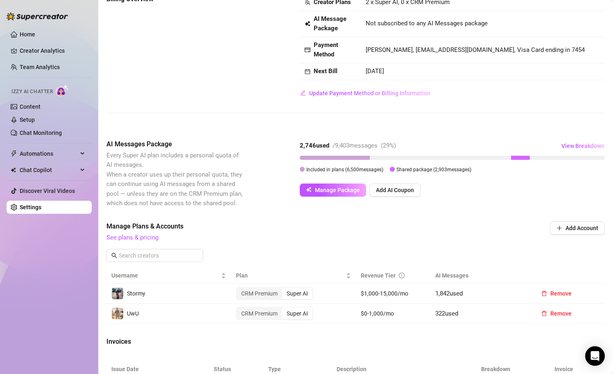
click at [383, 249] on div "Manage Plans & Accounts See plans & pricing Add Account" at bounding box center [355, 245] width 498 height 47
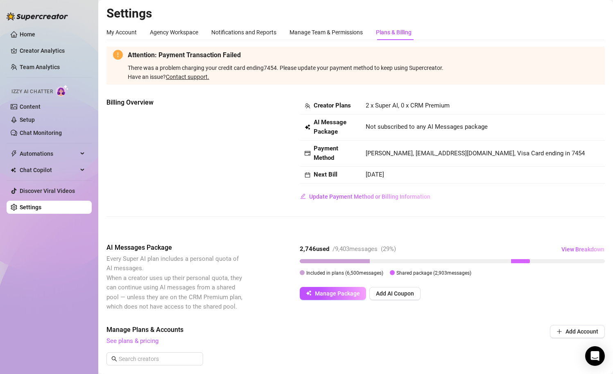
scroll to position [1, 0]
